Goal: Task Accomplishment & Management: Manage account settings

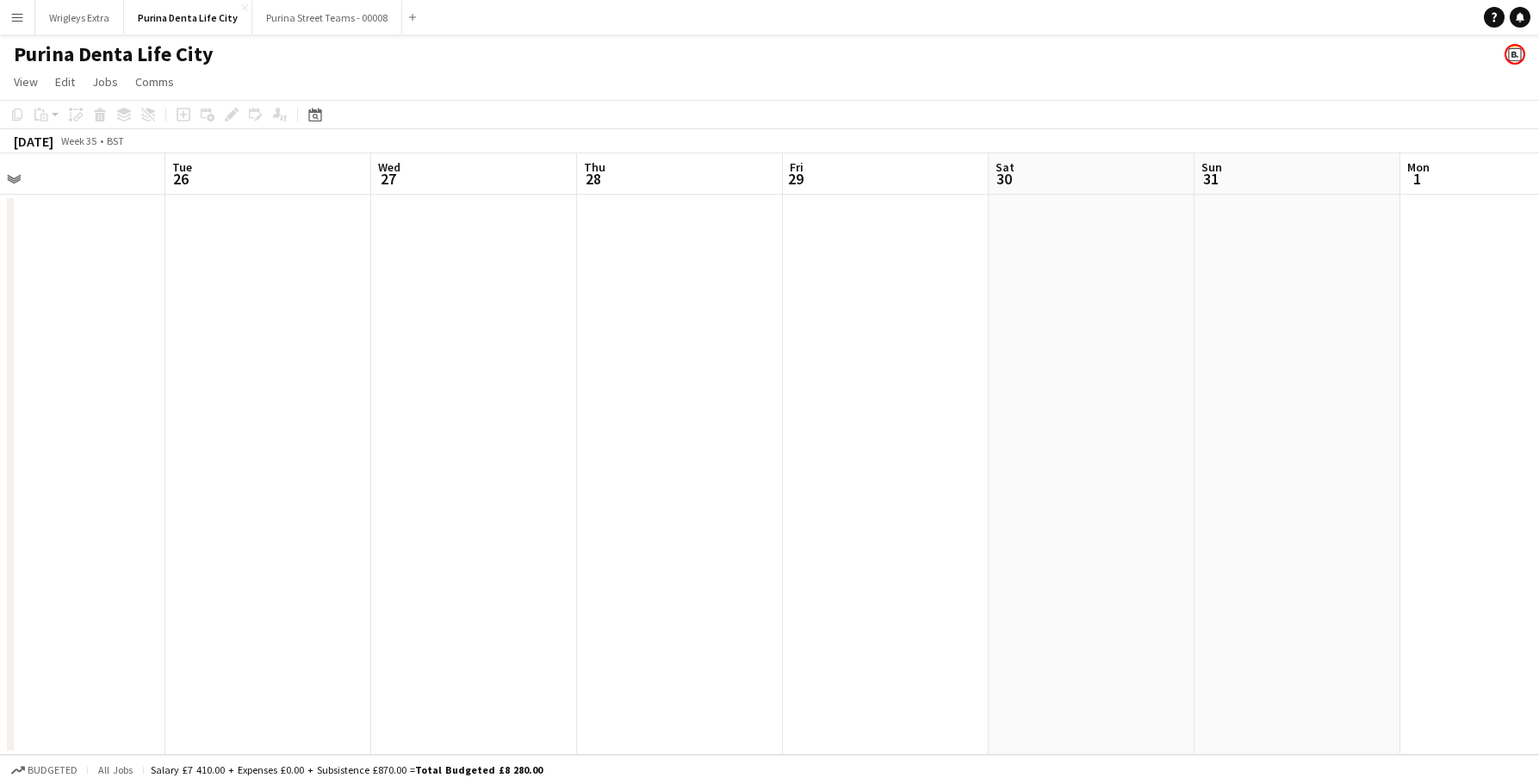
scroll to position [0, 517]
click at [76, 18] on button "Wrigleys Extra Close" at bounding box center [80, 18] width 89 height 33
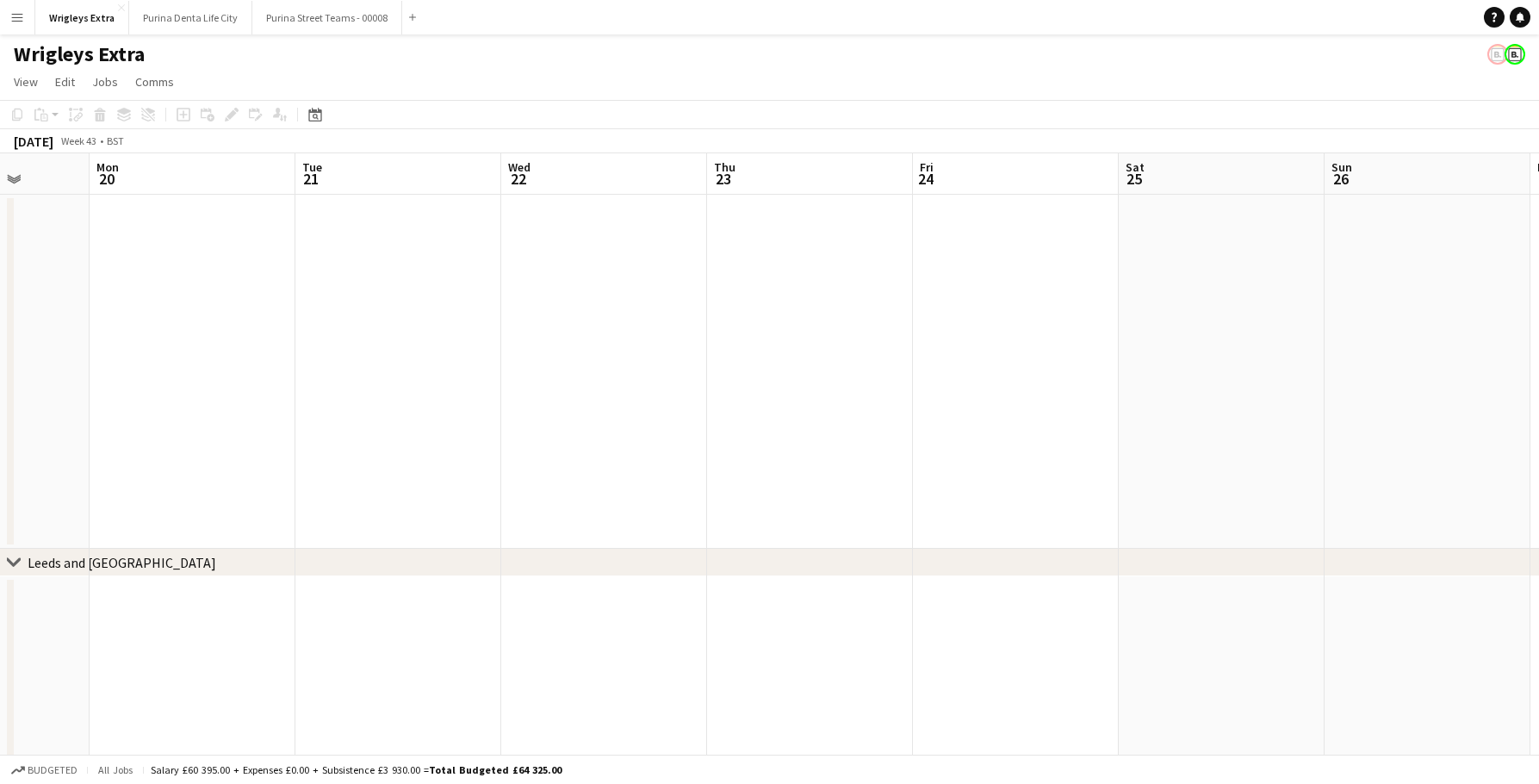
scroll to position [0, 706]
click at [1117, 377] on app-date-cell at bounding box center [1044, 372] width 206 height 354
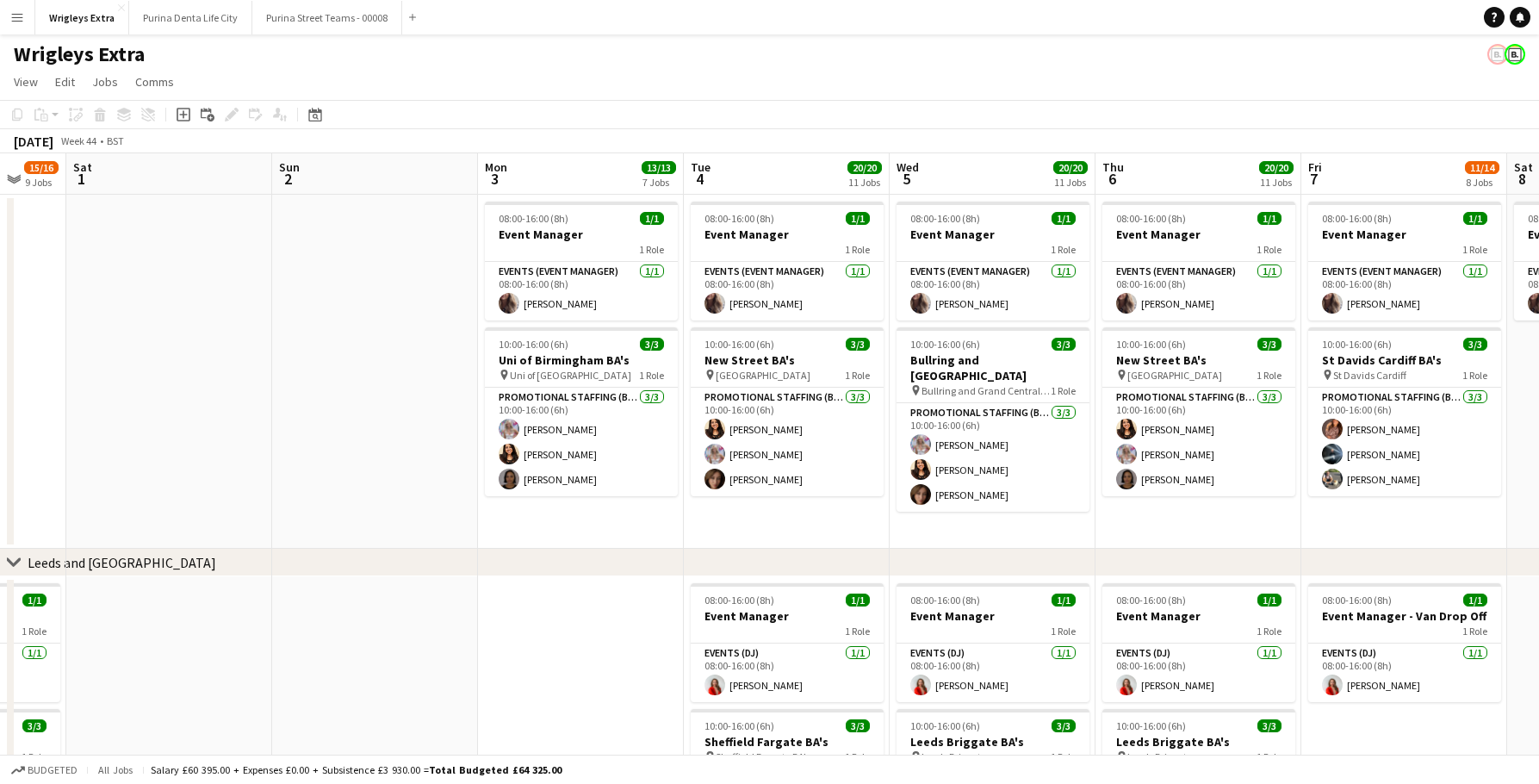
scroll to position [0, 492]
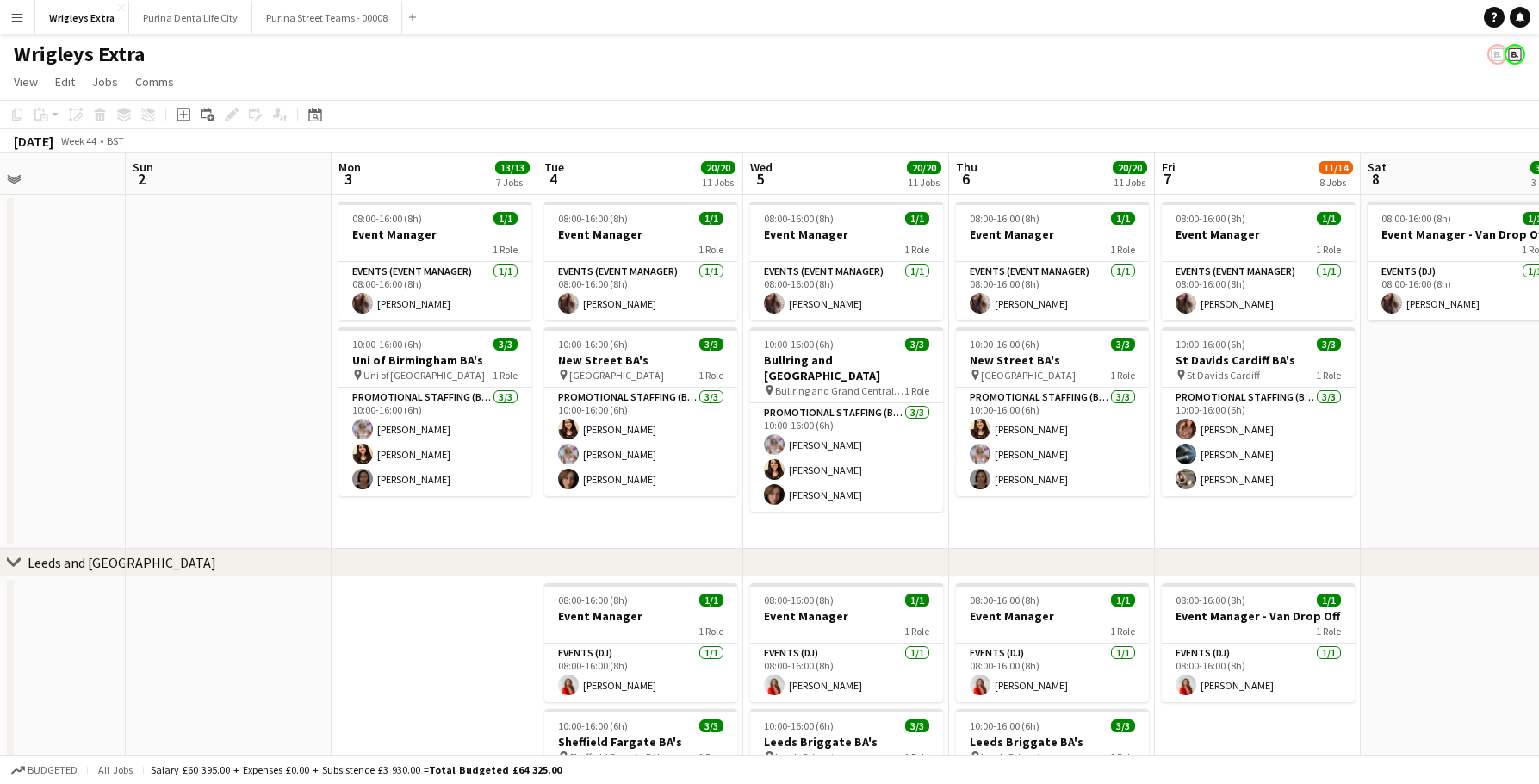
click at [15, 15] on app-icon "Menu" at bounding box center [18, 18] width 14 height 14
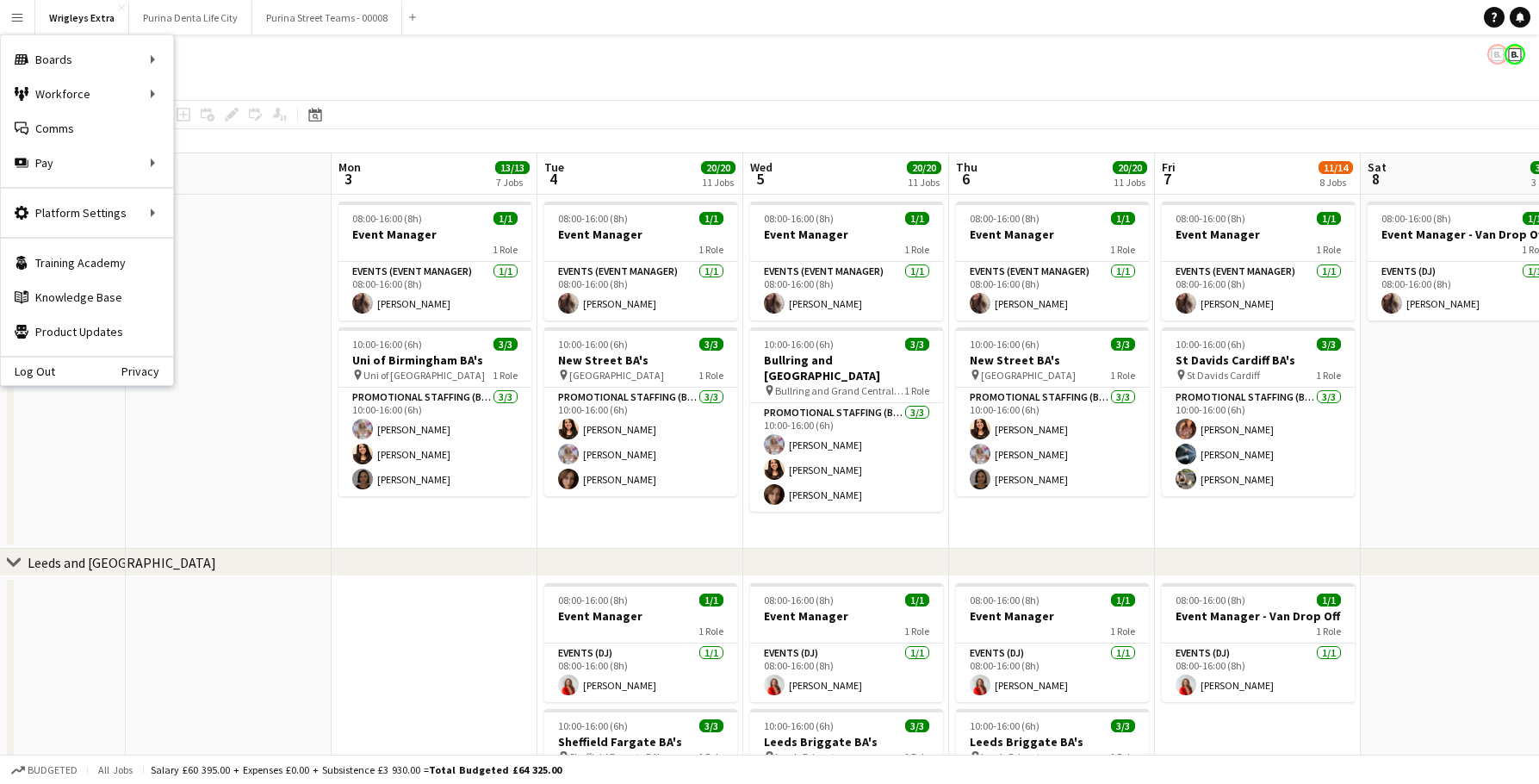
click at [491, 86] on app-page-menu "View Day view expanded Day view collapsed Month view Date picker Jump to today …" at bounding box center [770, 83] width 1539 height 32
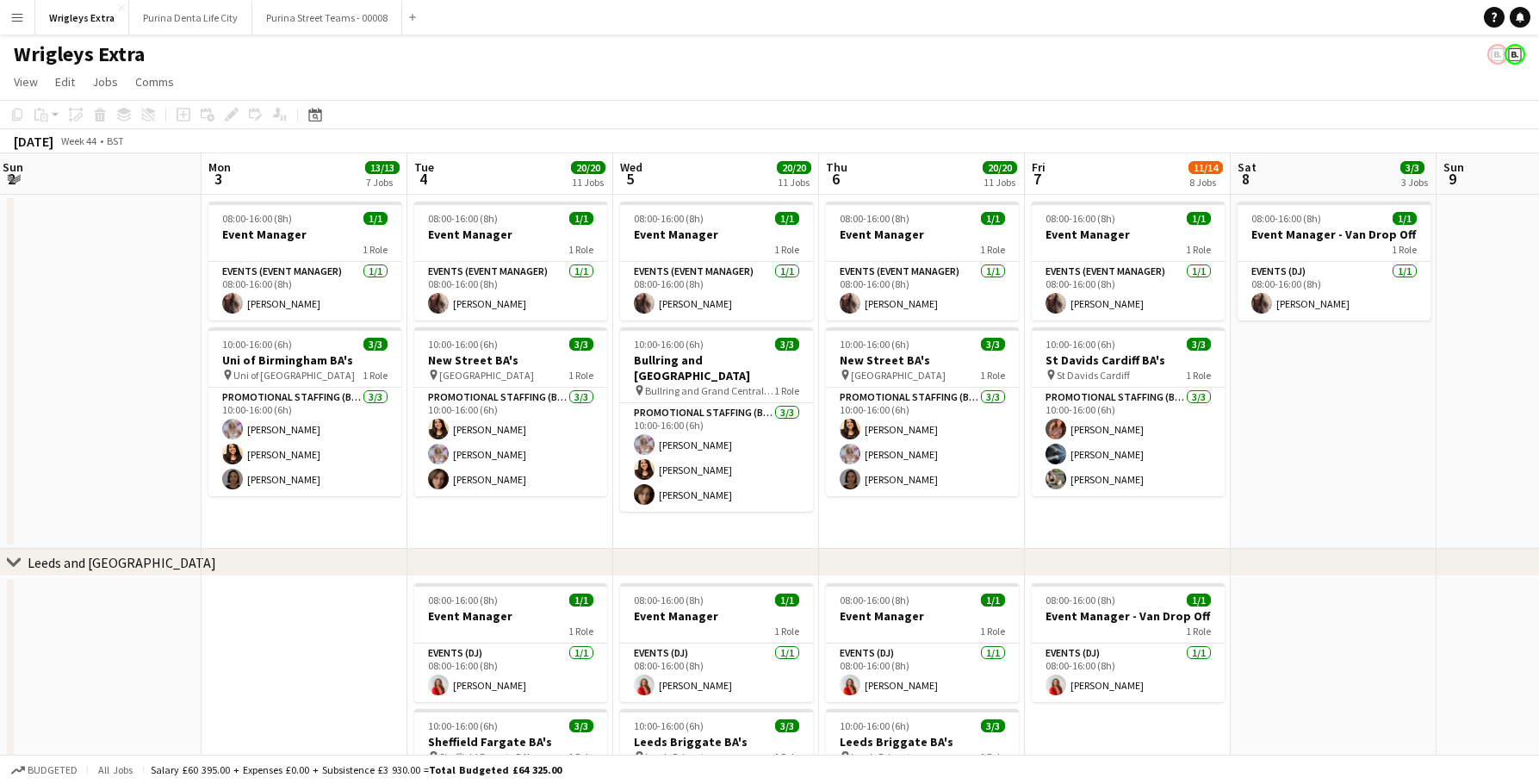
scroll to position [0, 599]
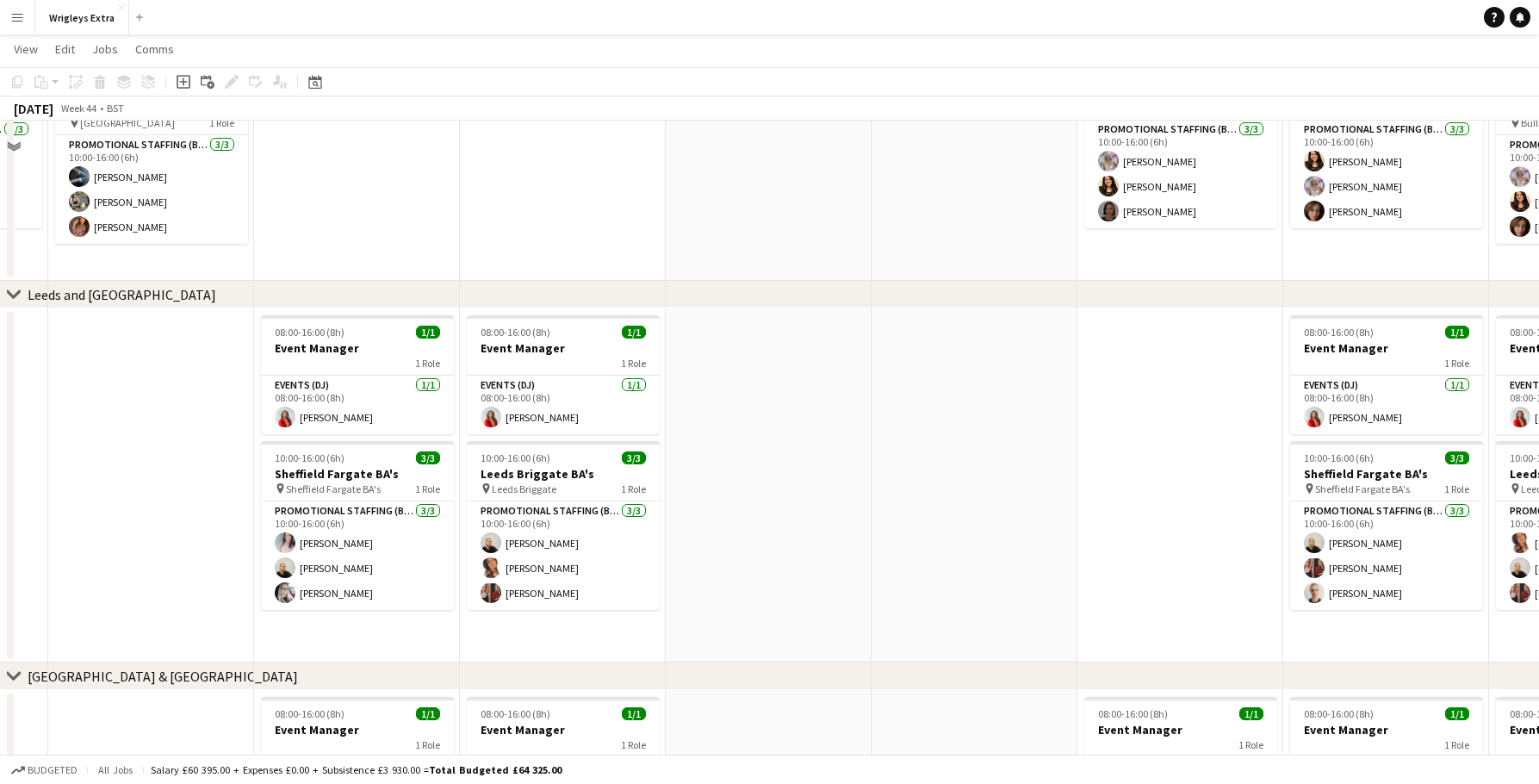
scroll to position [35, 0]
